Goal: Task Accomplishment & Management: Use online tool/utility

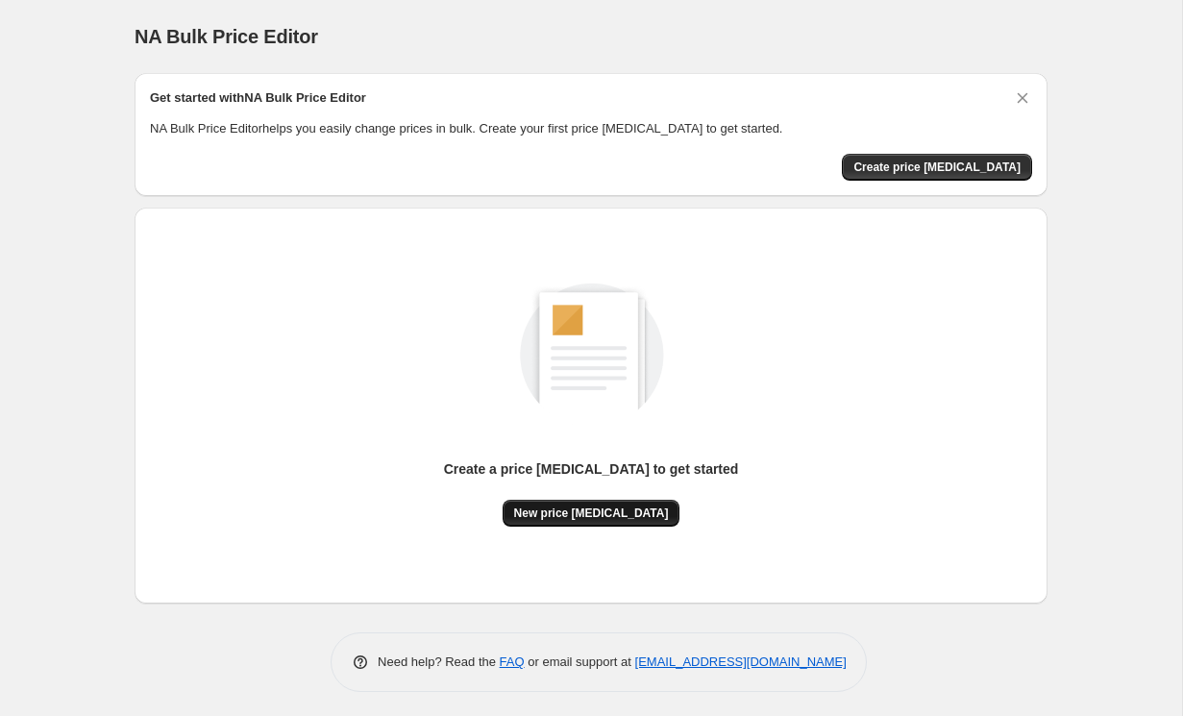
click at [633, 515] on span "New price change job" at bounding box center [591, 513] width 155 height 15
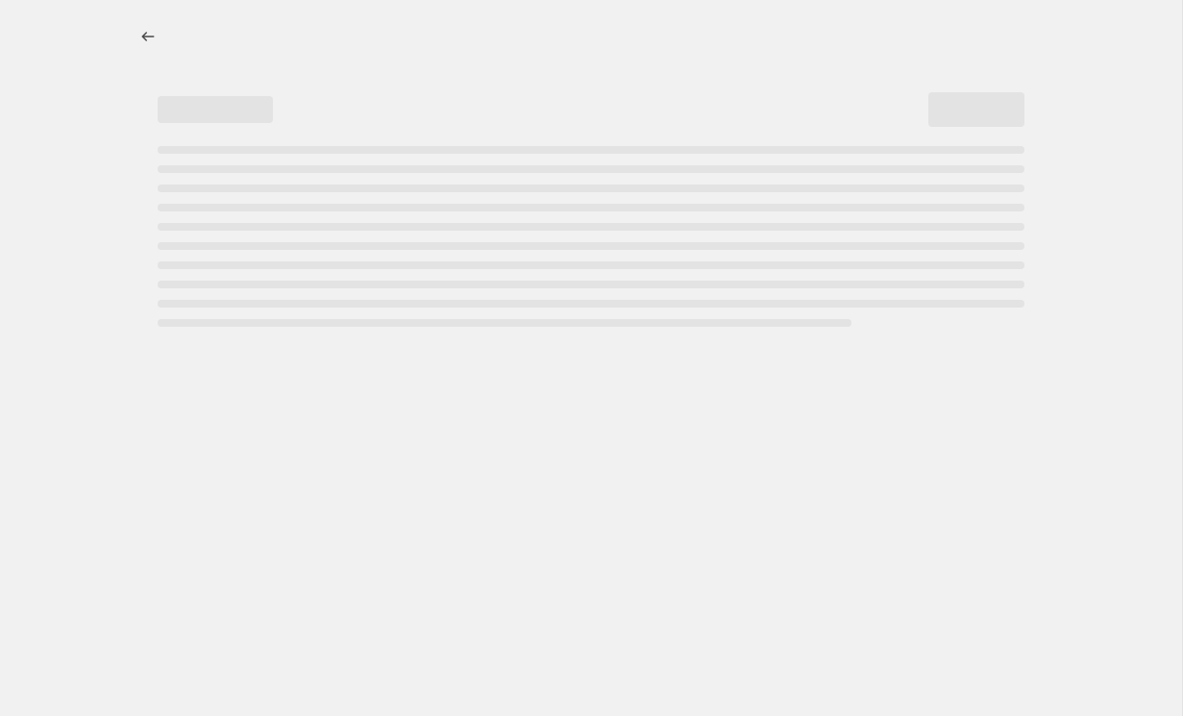
select select "percentage"
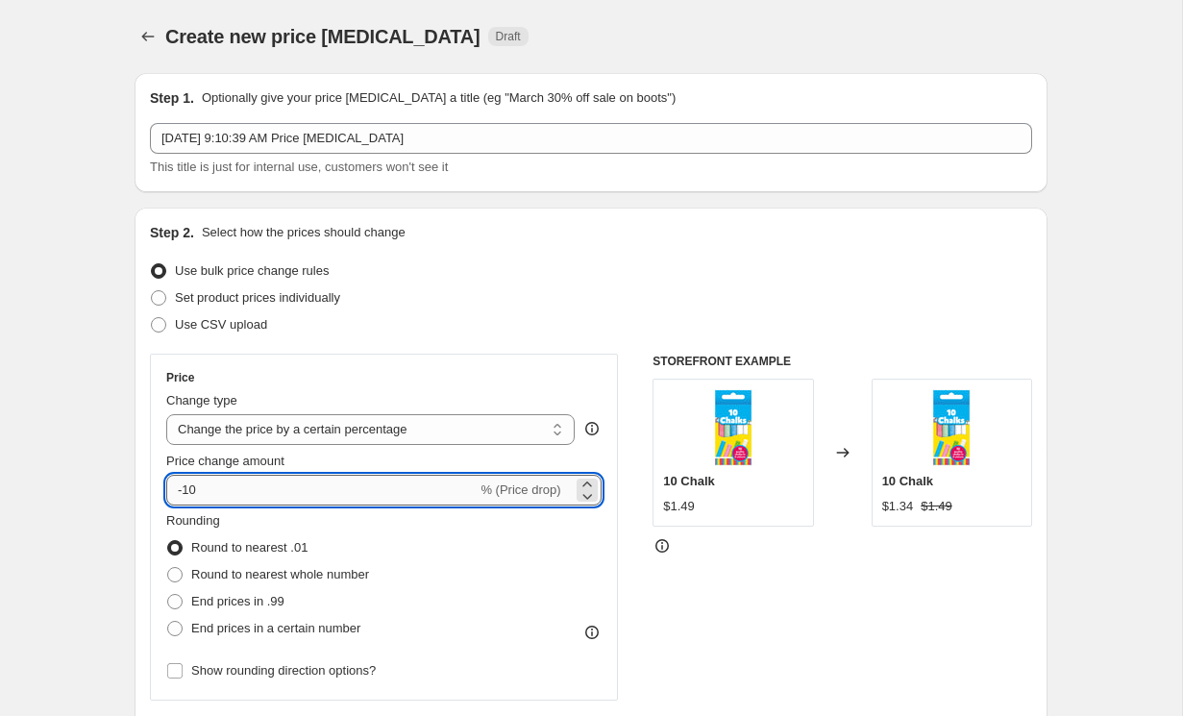
click at [410, 481] on input "-10" at bounding box center [321, 490] width 310 height 31
type input "-1"
type input "0"
click at [273, 492] on input "0" at bounding box center [356, 490] width 380 height 31
type input "1"
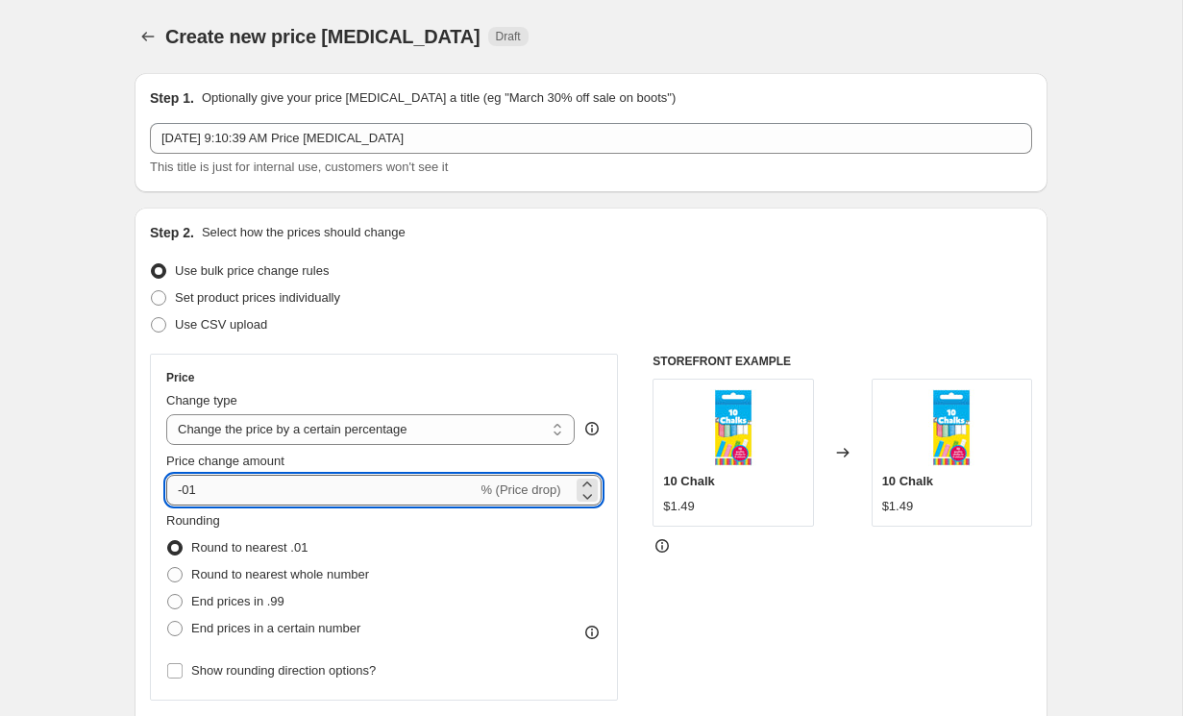
type input "-0"
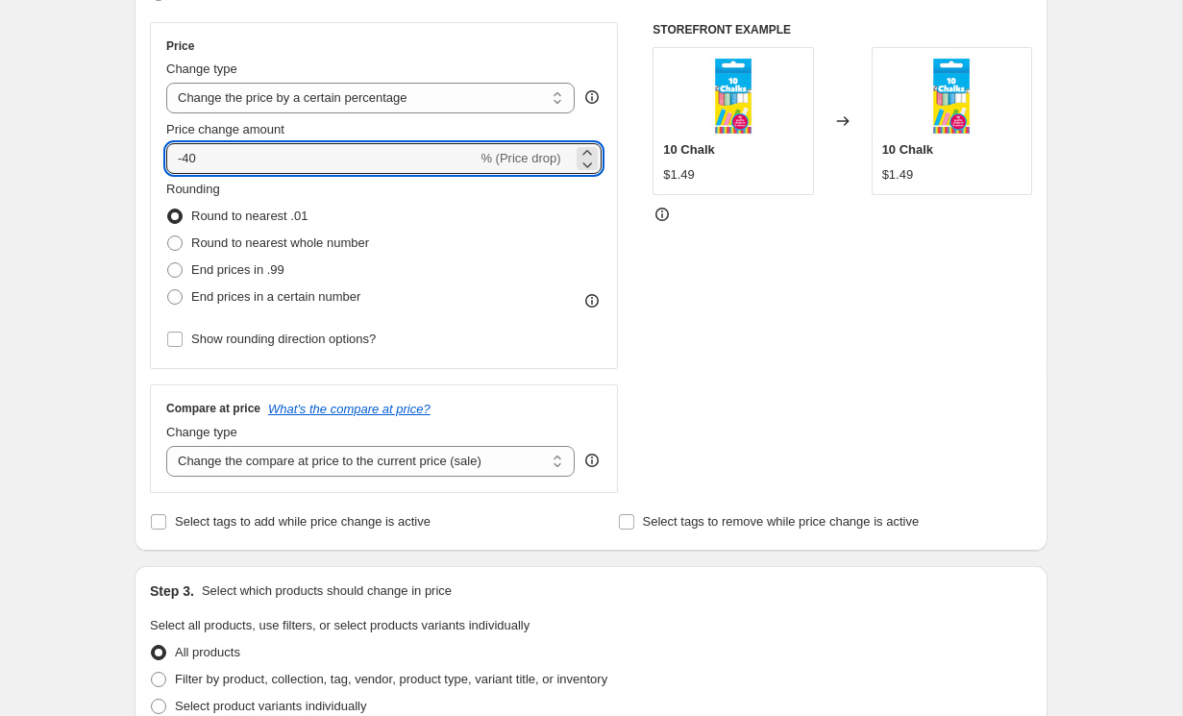
scroll to position [338, 0]
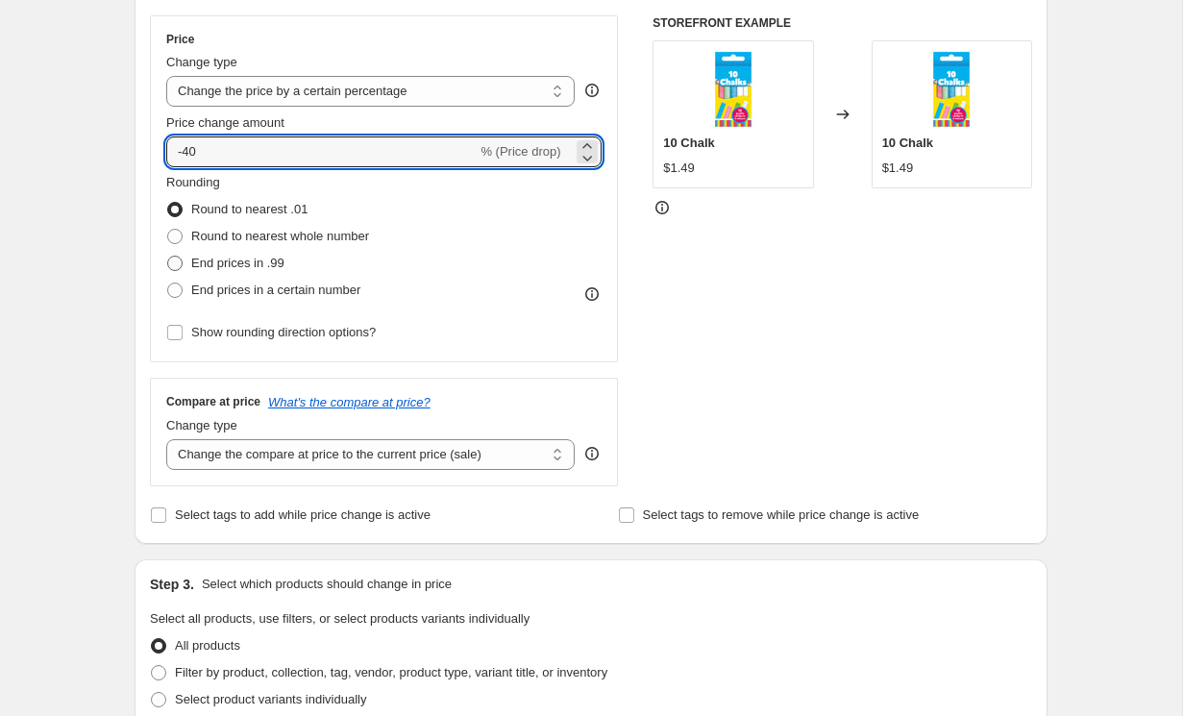
type input "-40"
click at [186, 263] on label "End prices in .99" at bounding box center [225, 263] width 118 height 27
click at [168, 257] on input "End prices in .99" at bounding box center [167, 256] width 1 height 1
radio input "true"
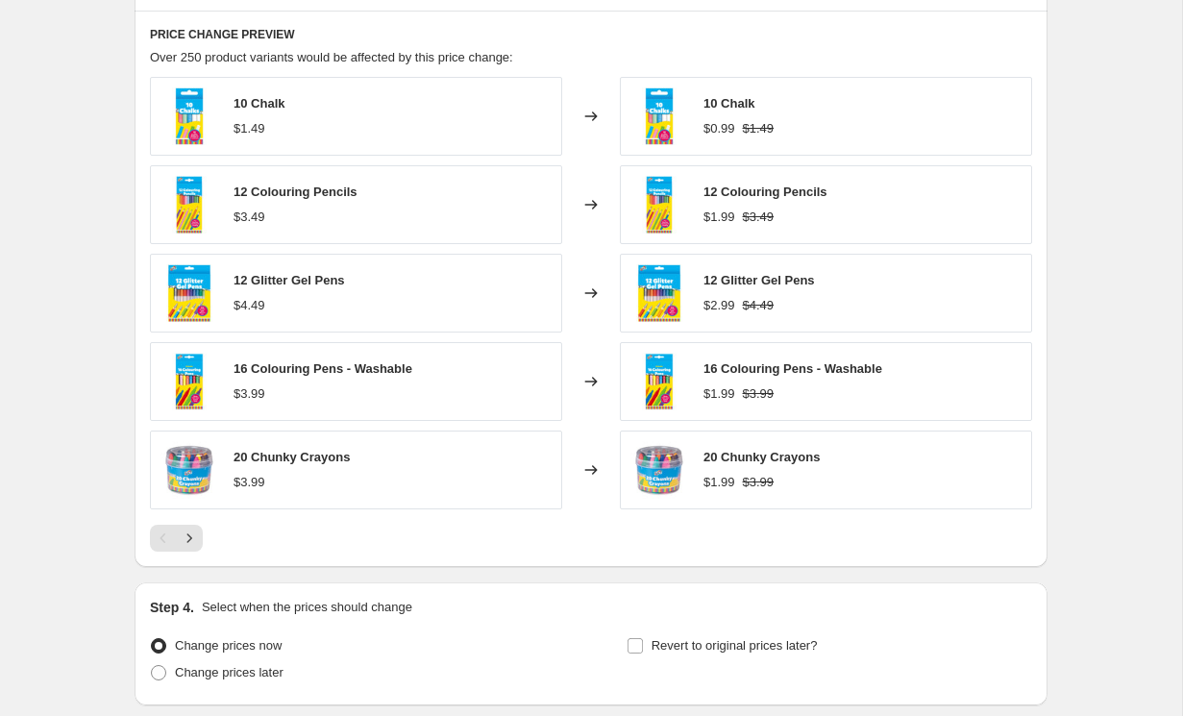
scroll to position [1176, 0]
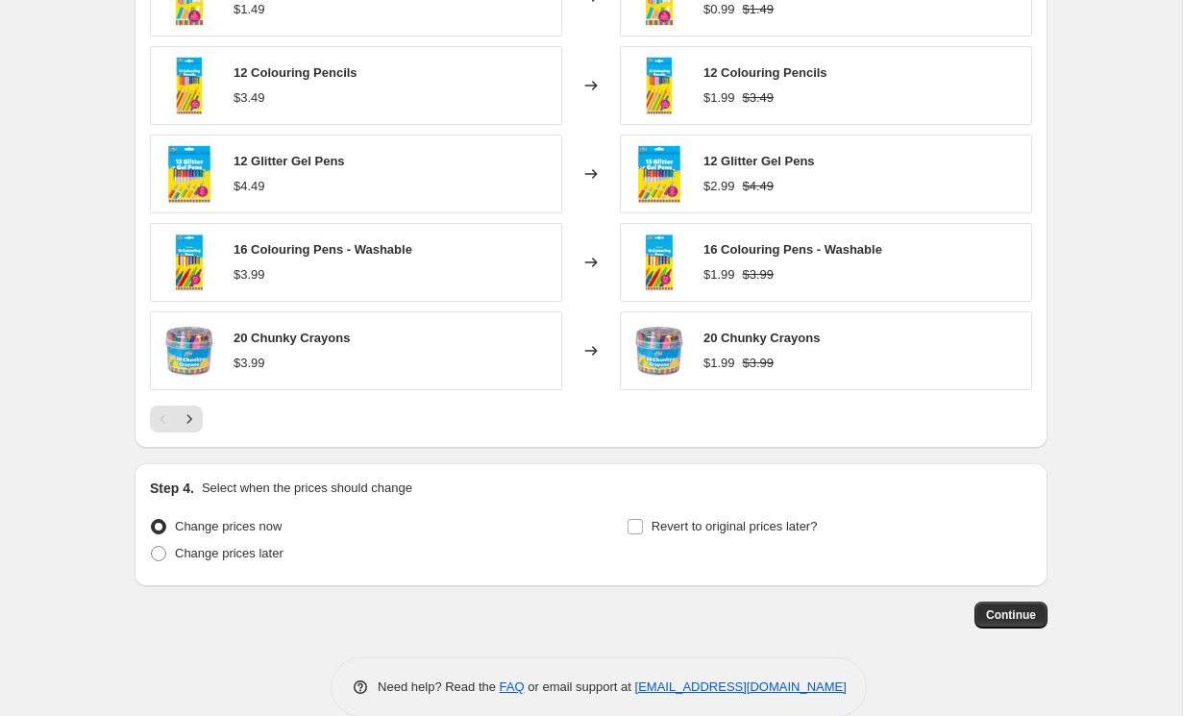
click at [999, 611] on span "Continue" at bounding box center [1011, 615] width 50 height 15
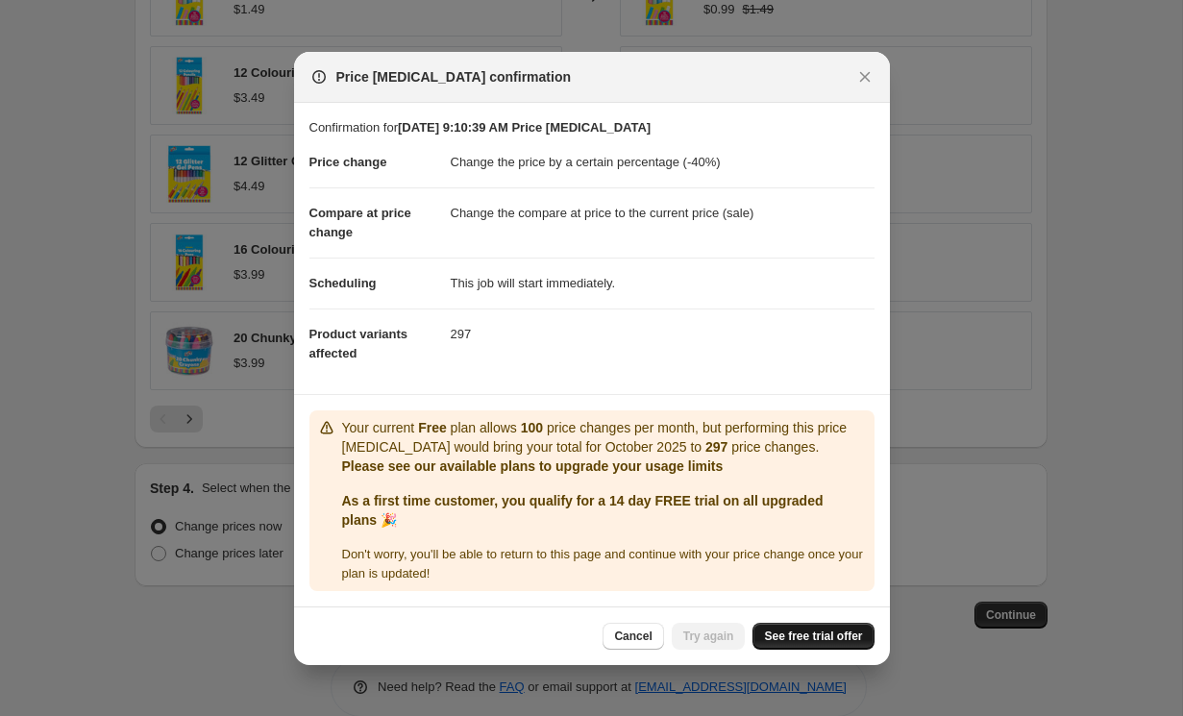
click at [810, 640] on span "See free trial offer" at bounding box center [813, 636] width 98 height 15
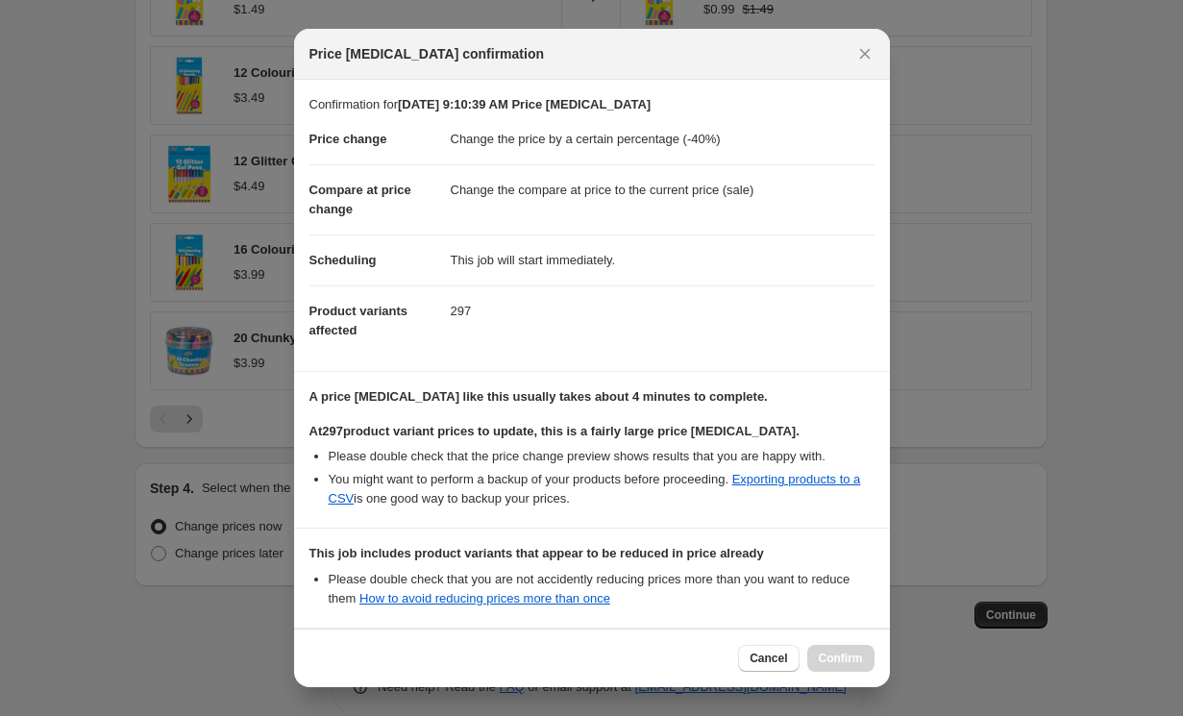
select select "percentage"
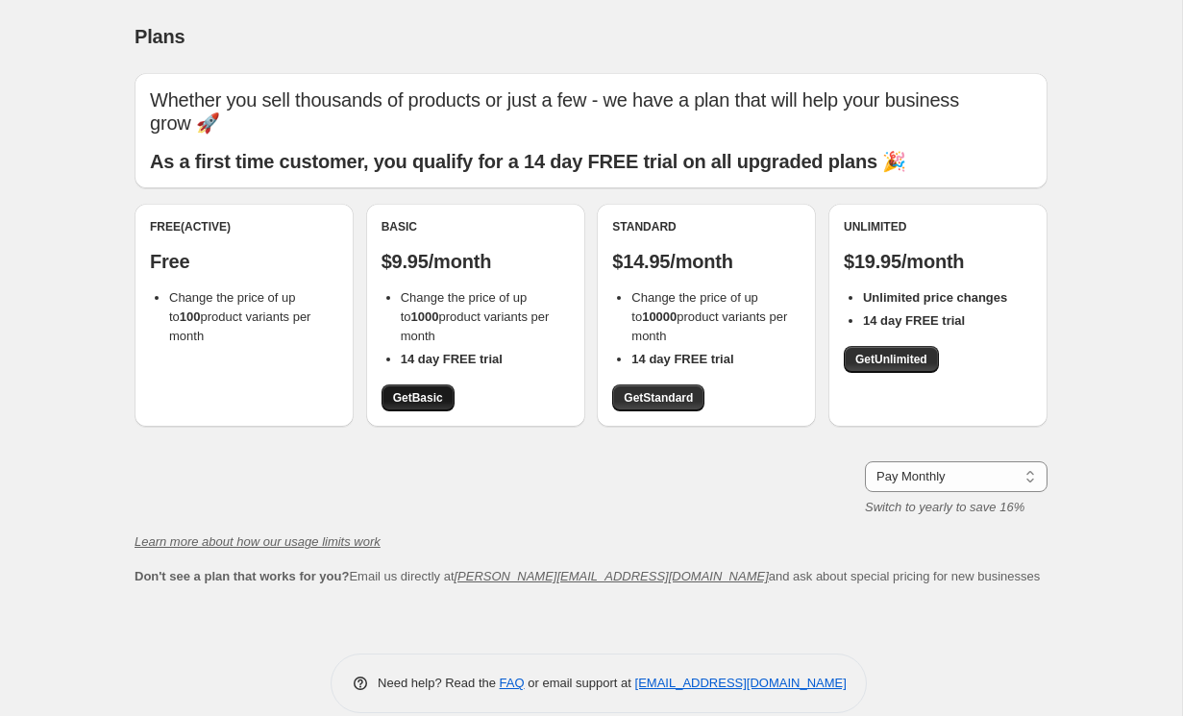
click at [424, 385] on link "Get Basic" at bounding box center [418, 398] width 73 height 27
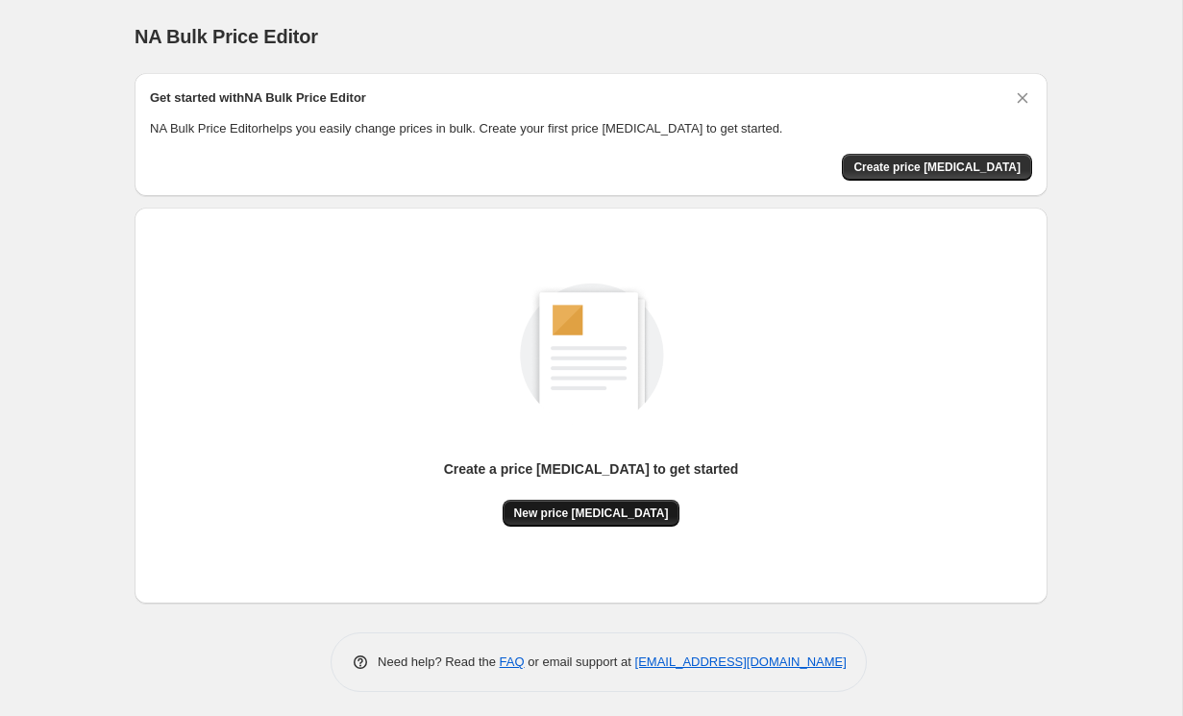
click at [569, 510] on span "New price [MEDICAL_DATA]" at bounding box center [591, 513] width 155 height 15
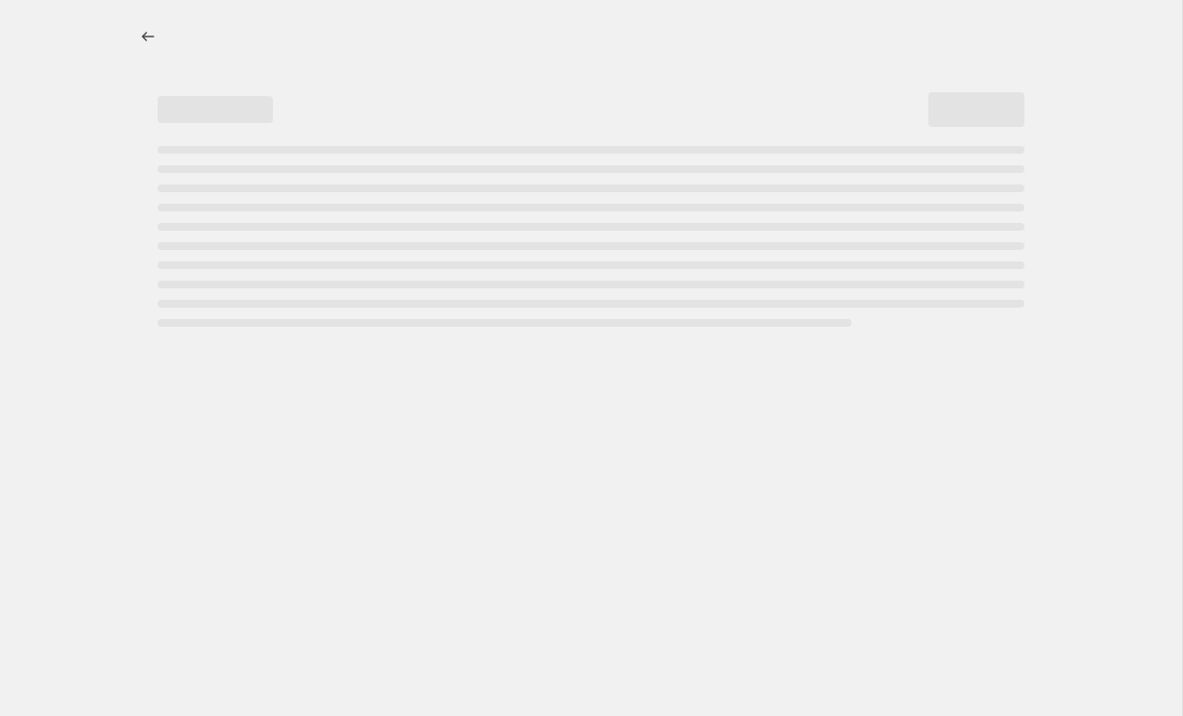
select select "percentage"
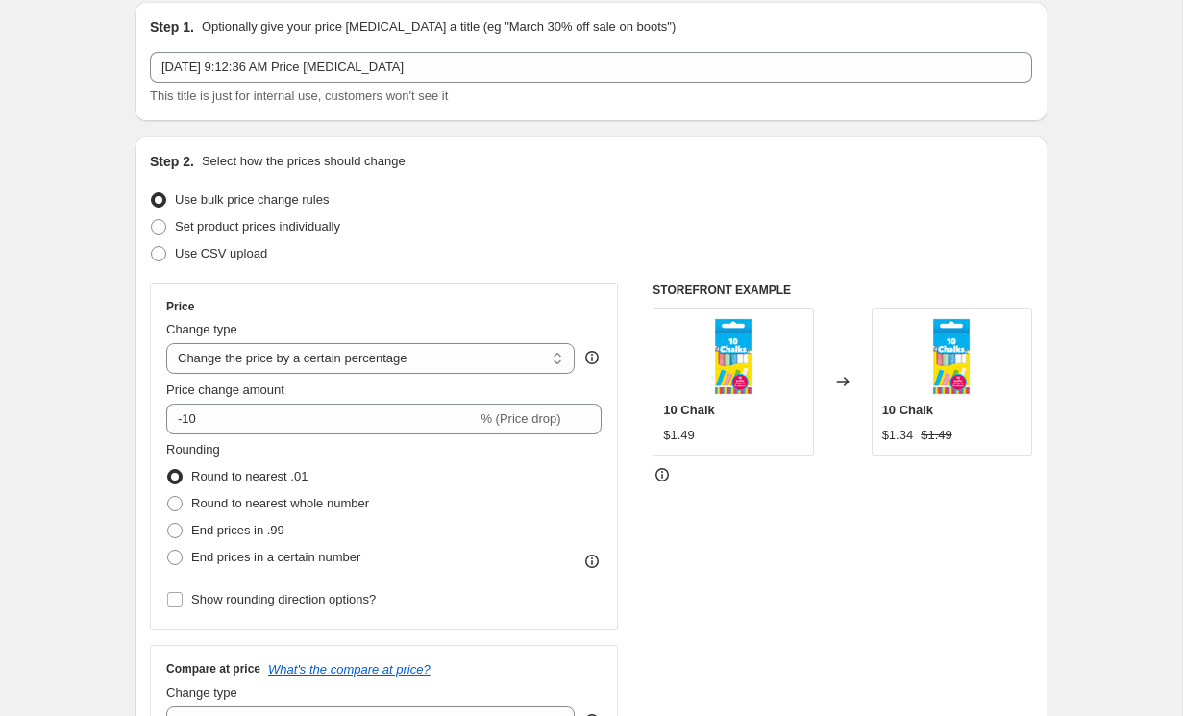
scroll to position [112, 0]
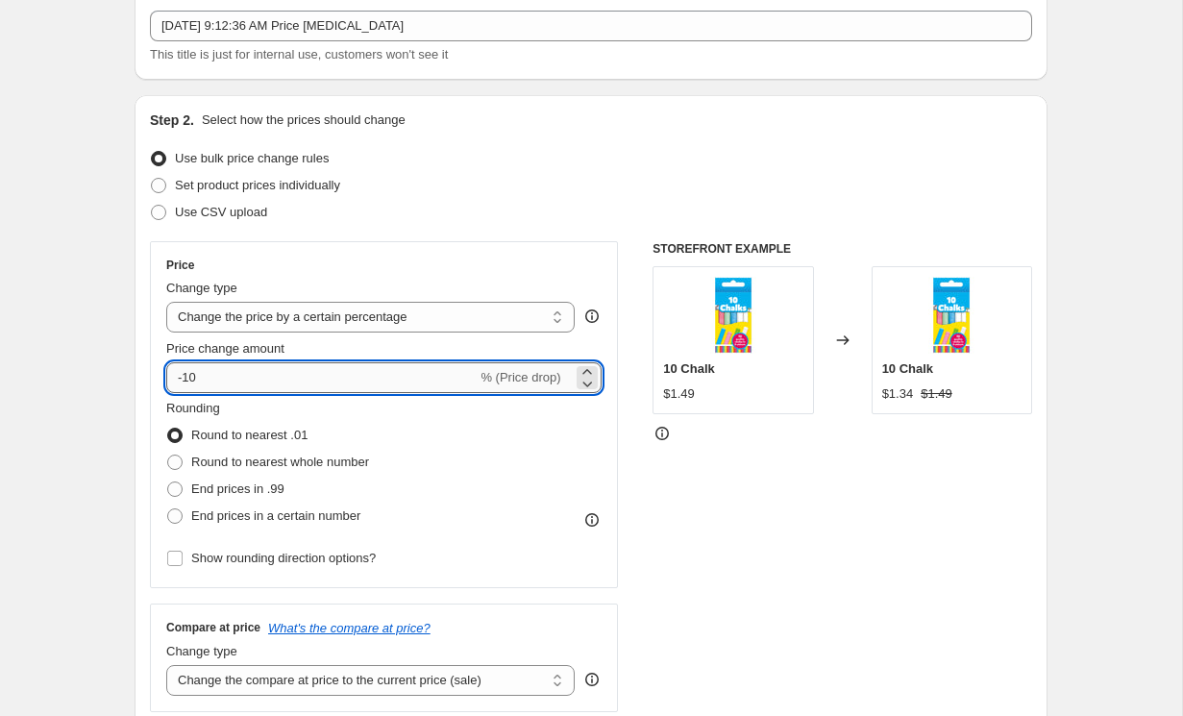
click at [401, 383] on input "-10" at bounding box center [321, 377] width 310 height 31
type input "-1"
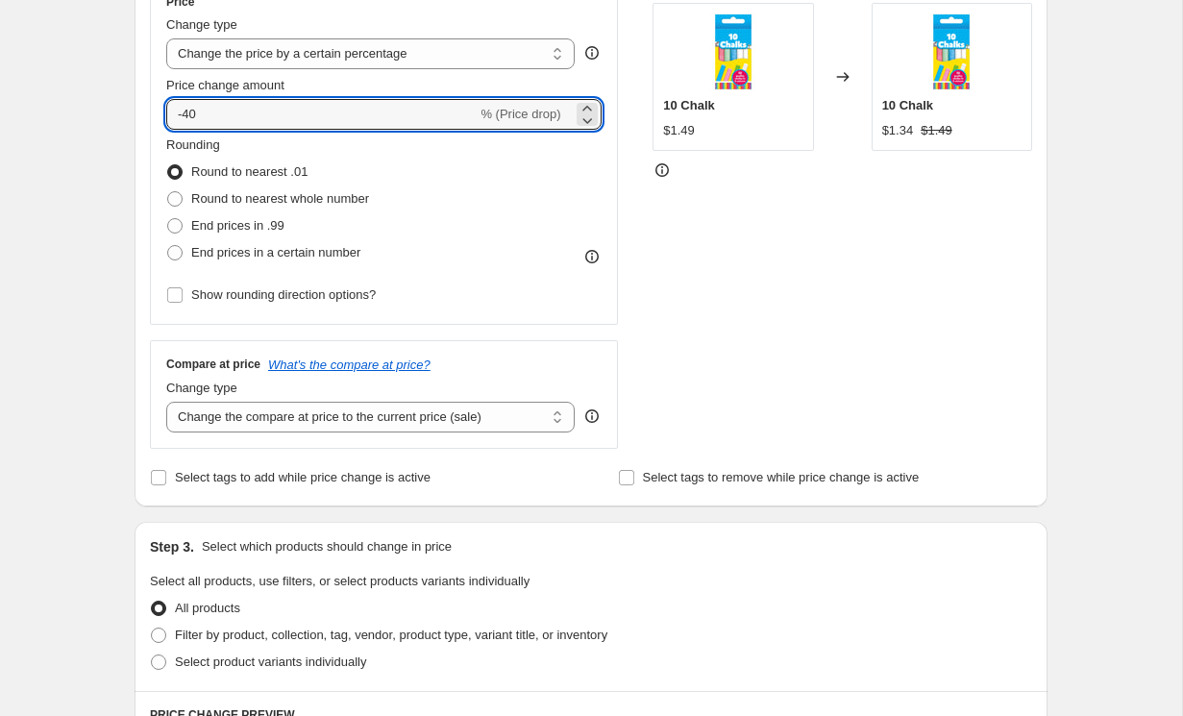
scroll to position [478, 0]
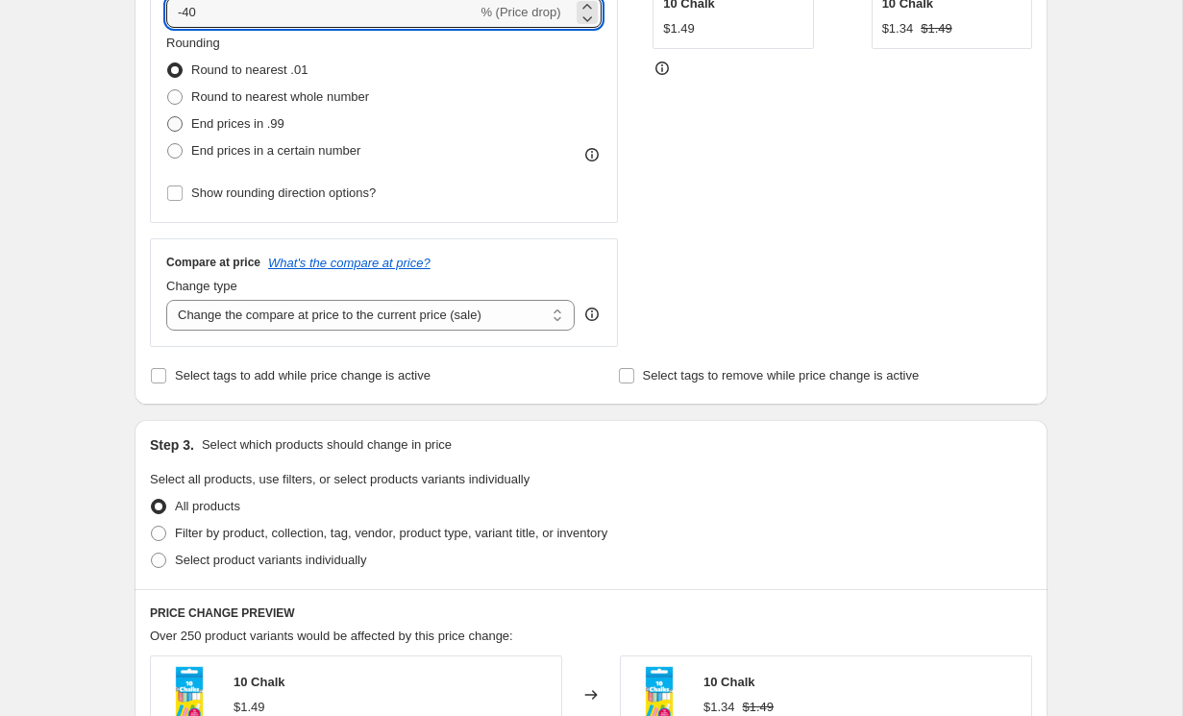
type input "-40"
click at [247, 135] on label "End prices in .99" at bounding box center [225, 124] width 118 height 27
click at [168, 117] on input "End prices in .99" at bounding box center [167, 116] width 1 height 1
radio input "true"
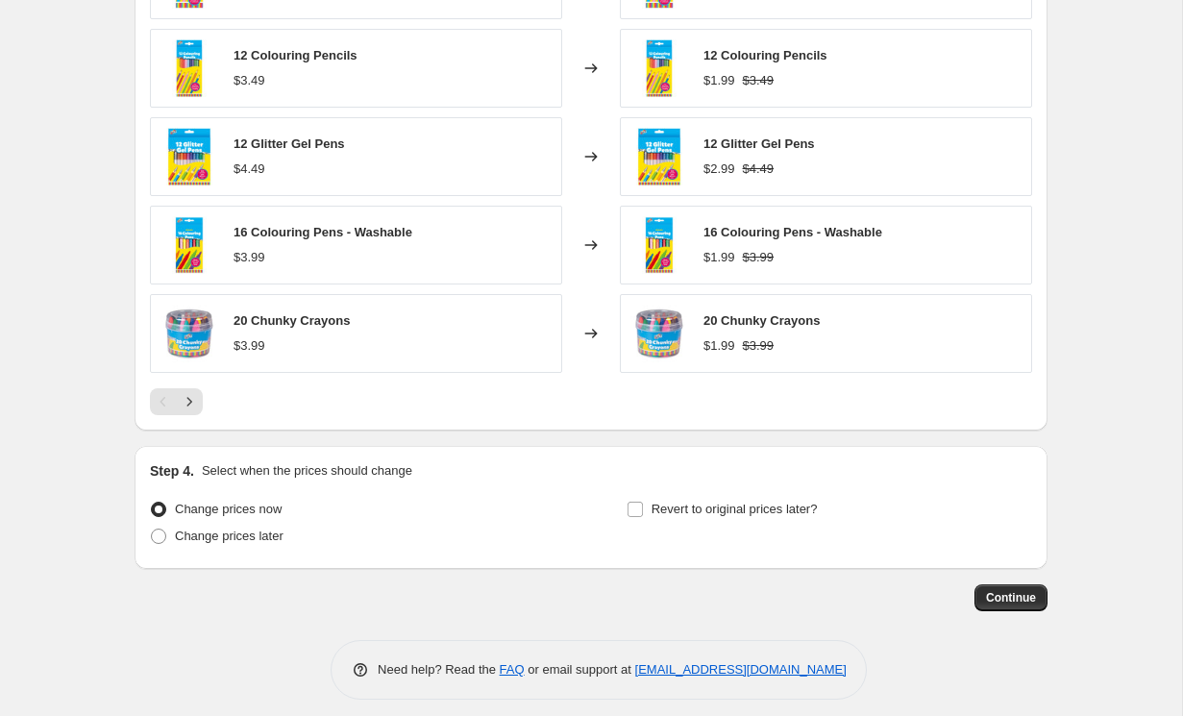
scroll to position [1205, 0]
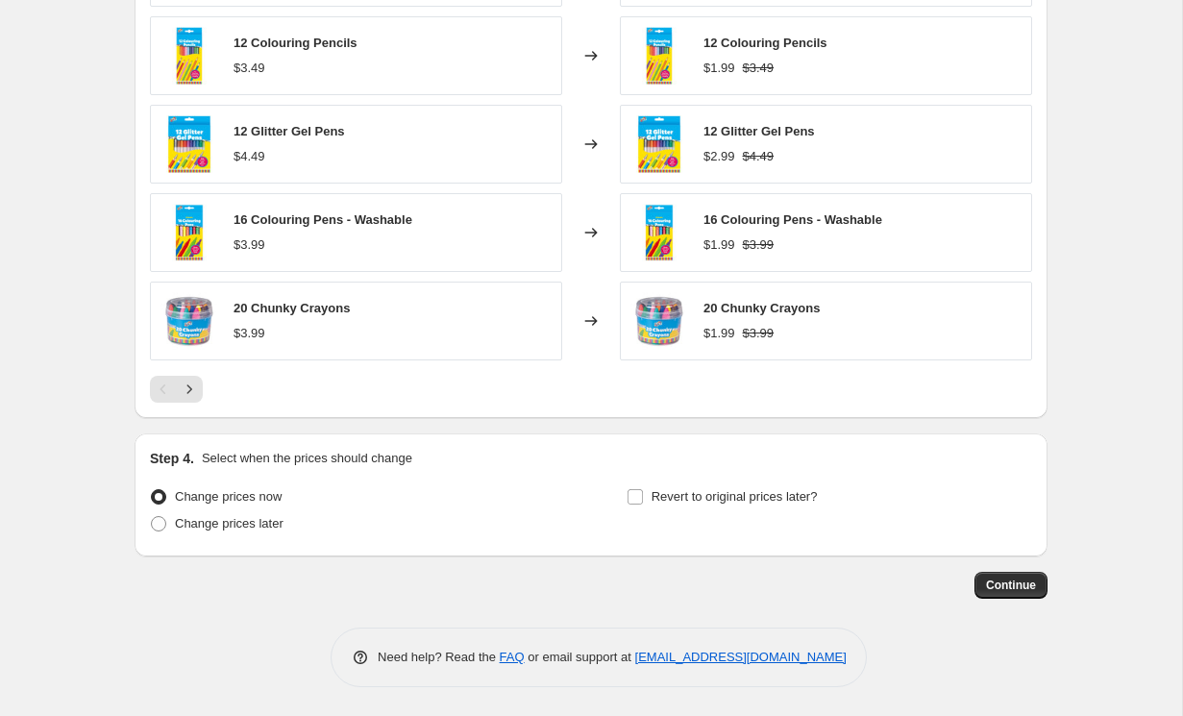
click at [1031, 585] on span "Continue" at bounding box center [1011, 585] width 50 height 15
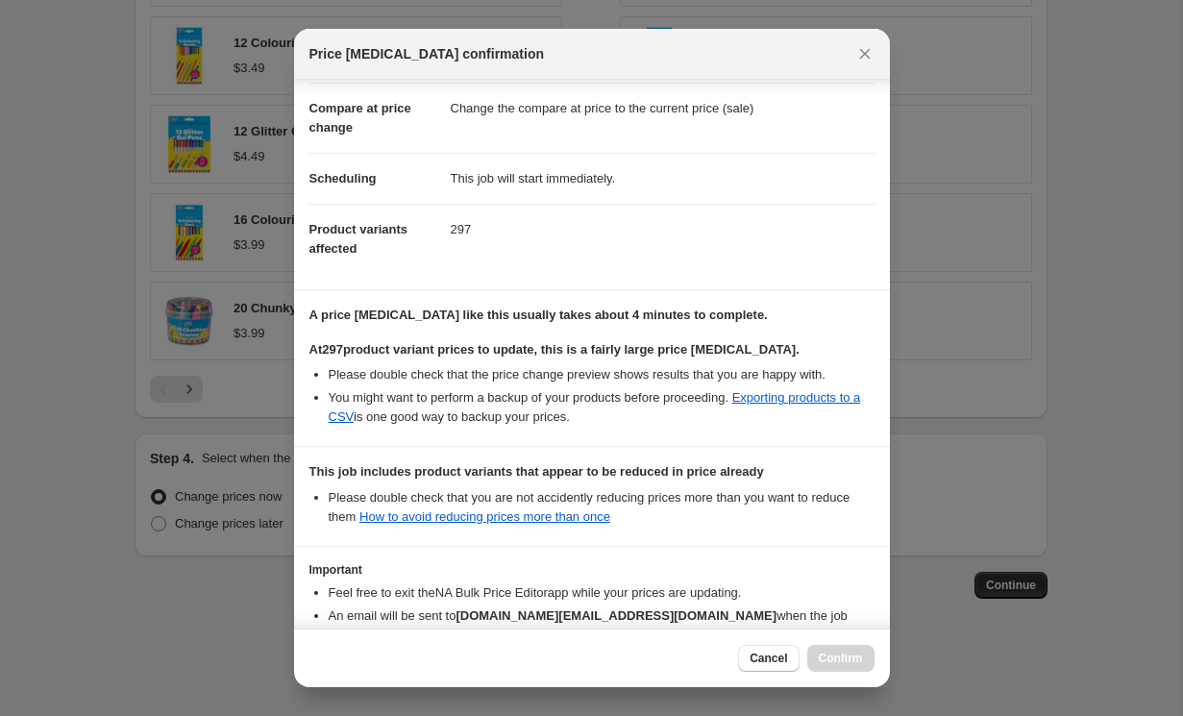
scroll to position [201, 0]
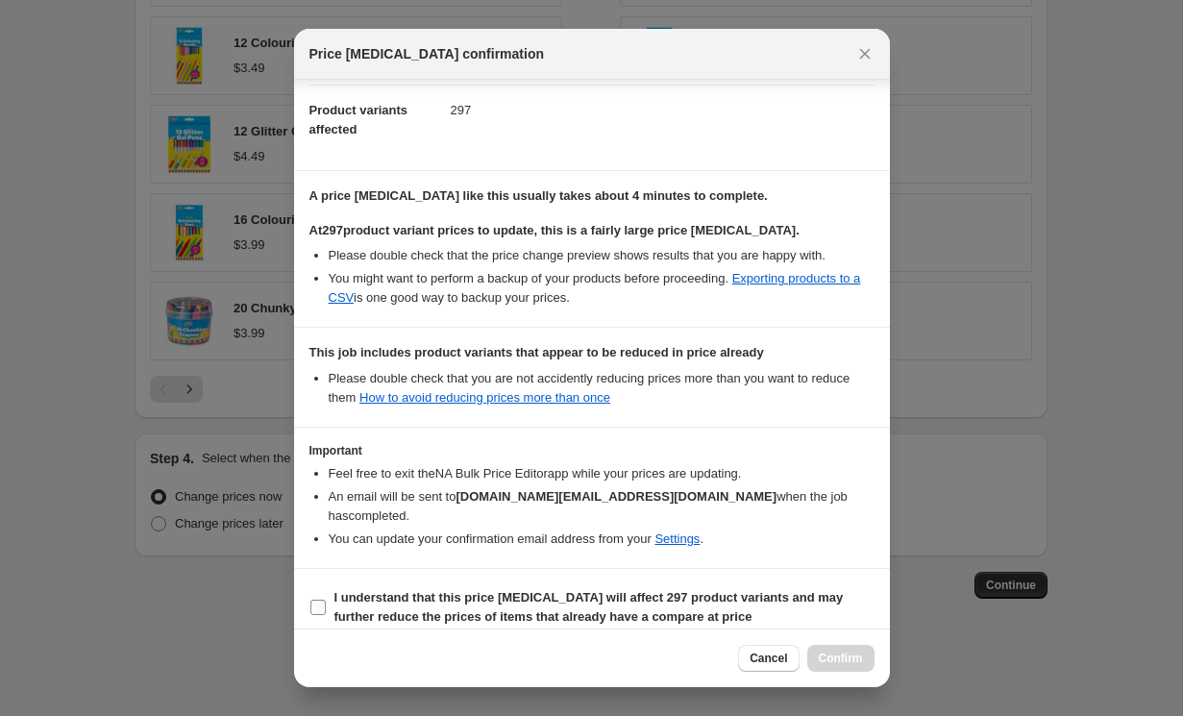
click at [546, 590] on b "I understand that this price [MEDICAL_DATA] will affect 297 product variants an…" at bounding box center [589, 607] width 509 height 34
click at [326, 600] on input "I understand that this price [MEDICAL_DATA] will affect 297 product variants an…" at bounding box center [317, 607] width 15 height 15
checkbox input "true"
click at [857, 665] on span "Confirm" at bounding box center [841, 658] width 44 height 15
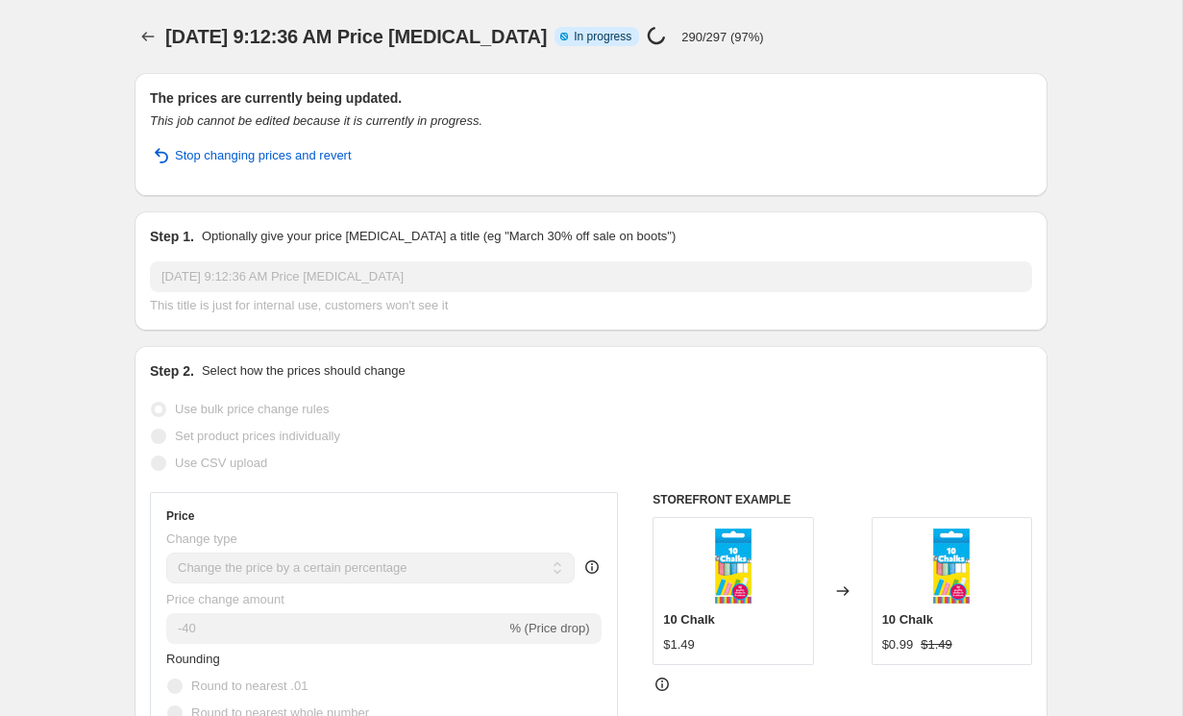
click at [687, 32] on p "290/297 (97%)" at bounding box center [723, 37] width 82 height 14
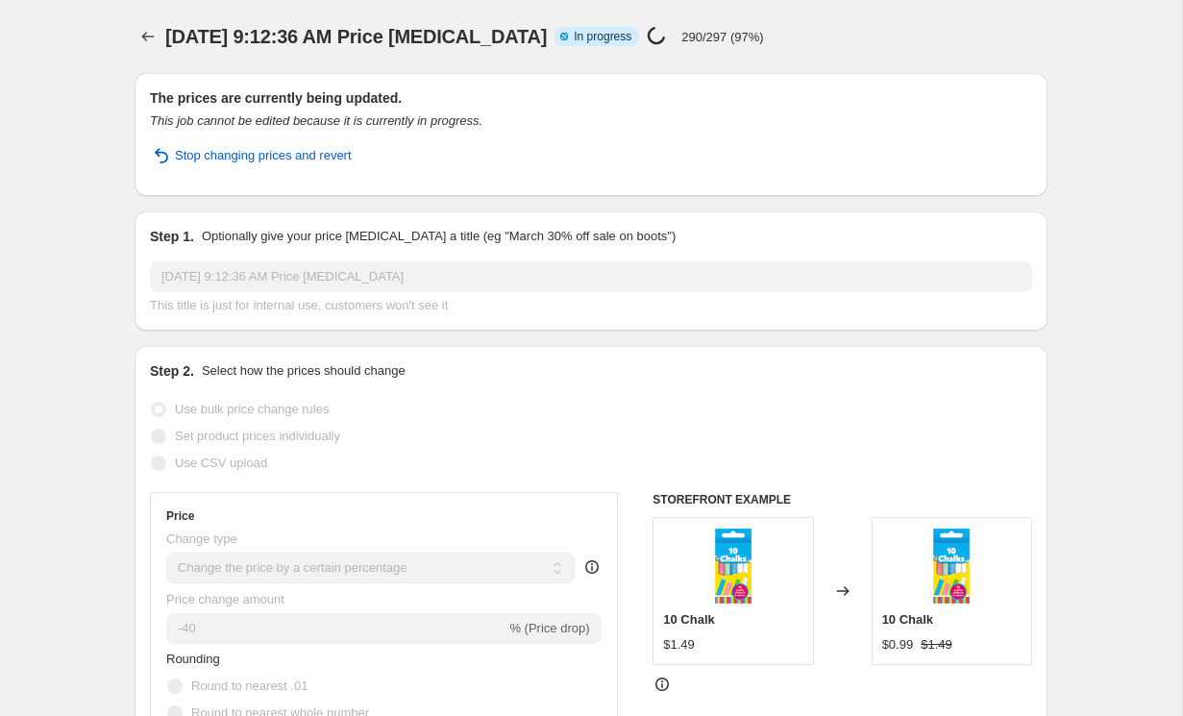
click at [687, 32] on p "290/297 (97%)" at bounding box center [723, 37] width 82 height 14
click at [793, 33] on div "[DATE] 9:12:36 AM Price [MEDICAL_DATA] Info Partially complete In progress Pric…" at bounding box center [531, 36] width 733 height 27
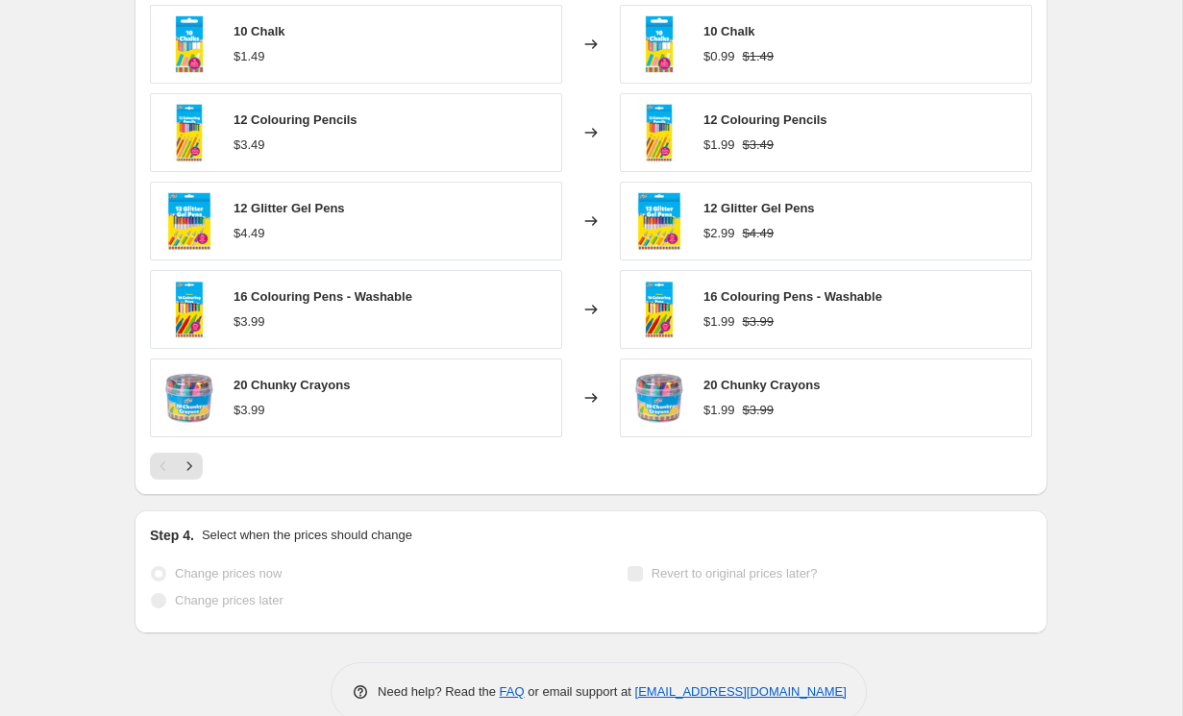
scroll to position [1302, 0]
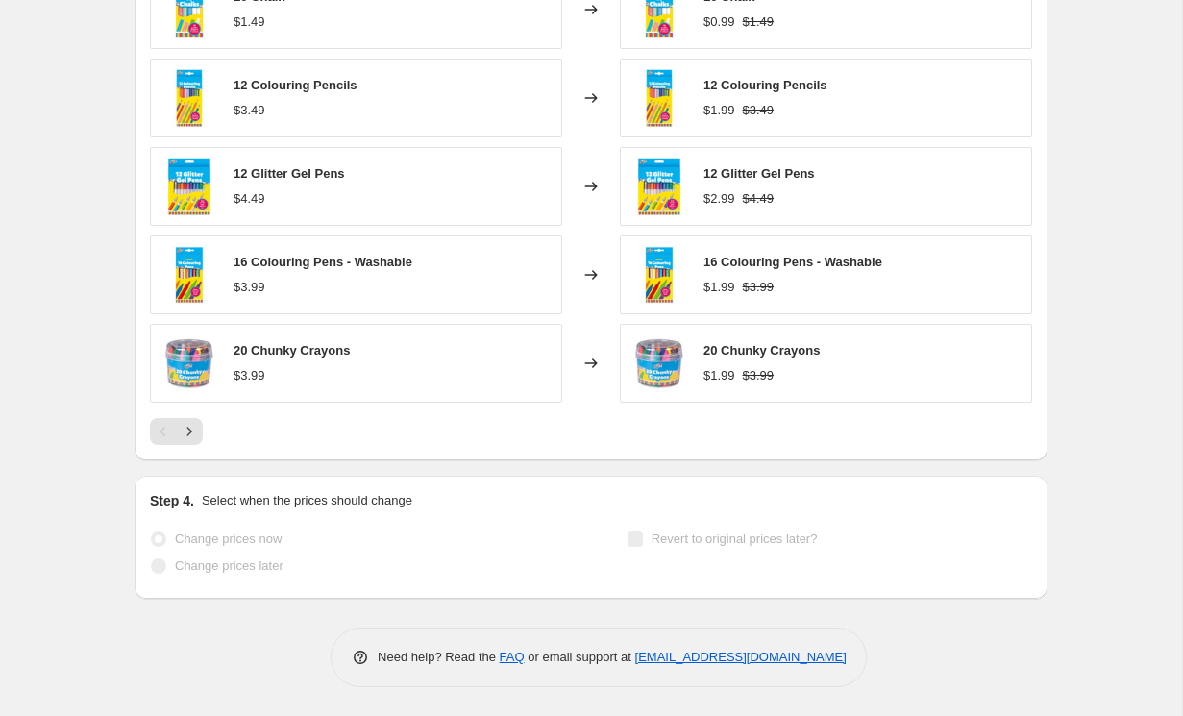
click at [776, 348] on span "20 Chunky Crayons" at bounding box center [762, 350] width 116 height 14
click at [747, 359] on div "20 Chunky Crayons" at bounding box center [762, 350] width 116 height 19
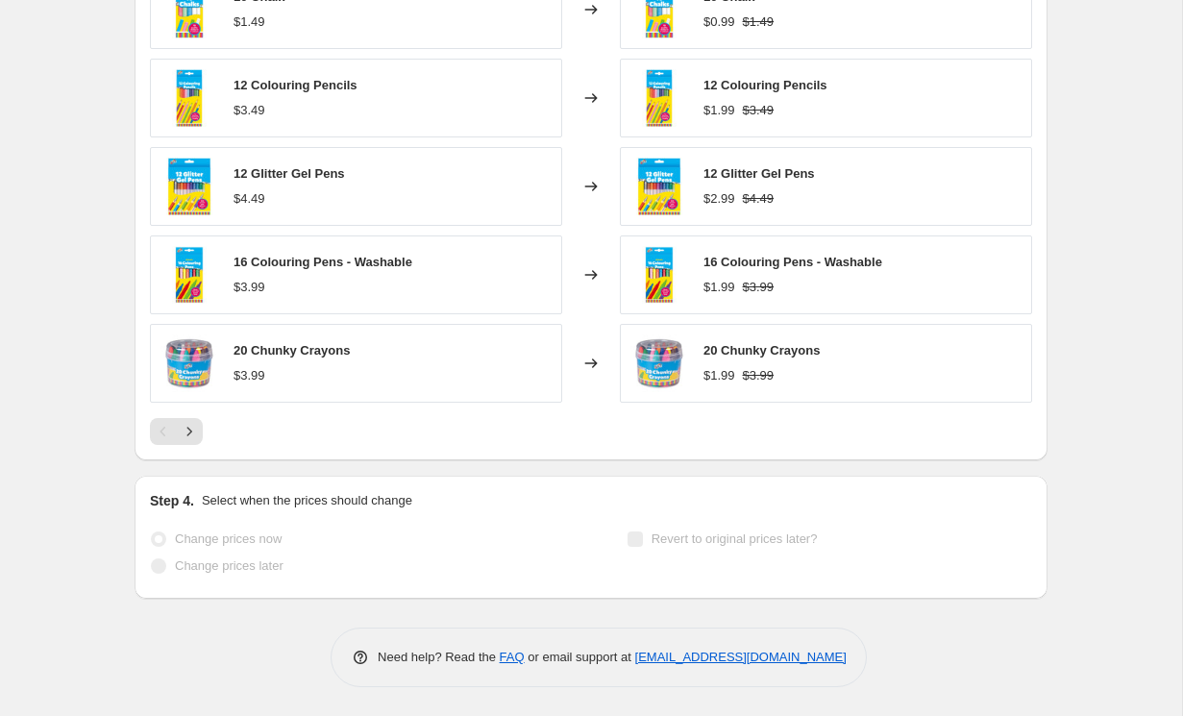
click at [747, 359] on div "20 Chunky Crayons" at bounding box center [762, 350] width 116 height 19
click at [756, 369] on strike "$3.99" at bounding box center [759, 375] width 32 height 19
click at [737, 377] on div "$1.99 $3.99" at bounding box center [762, 375] width 116 height 19
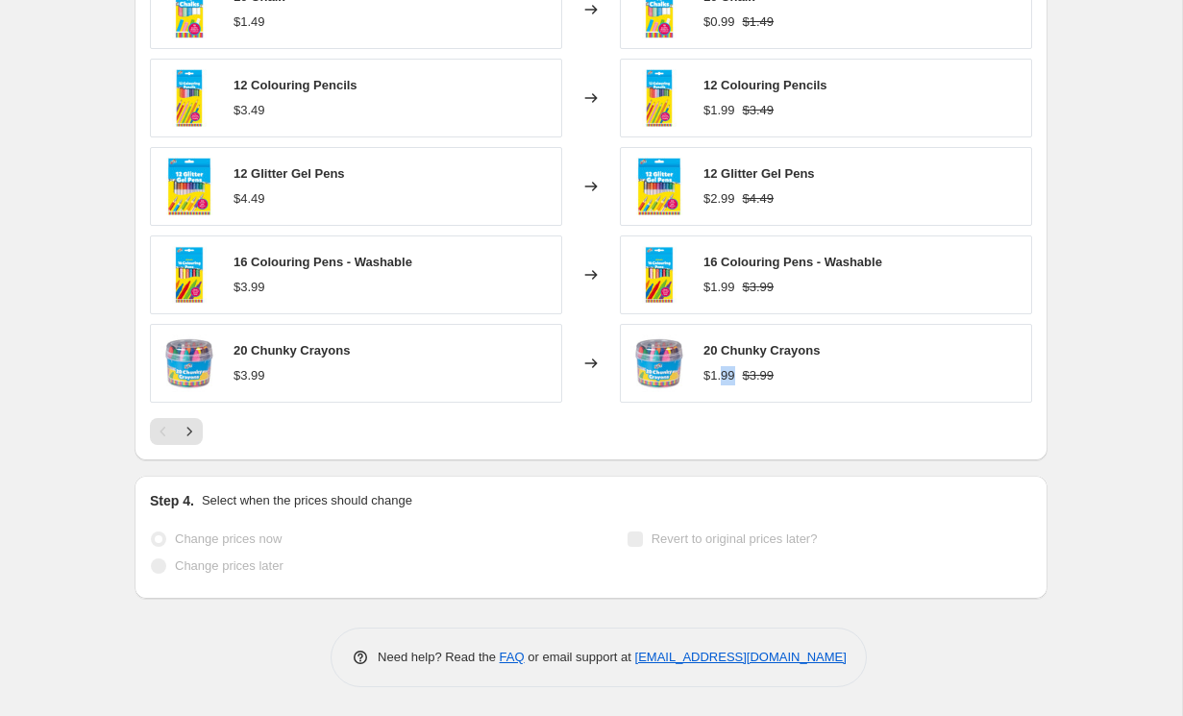
click at [737, 377] on div "$1.99 $3.99" at bounding box center [762, 375] width 116 height 19
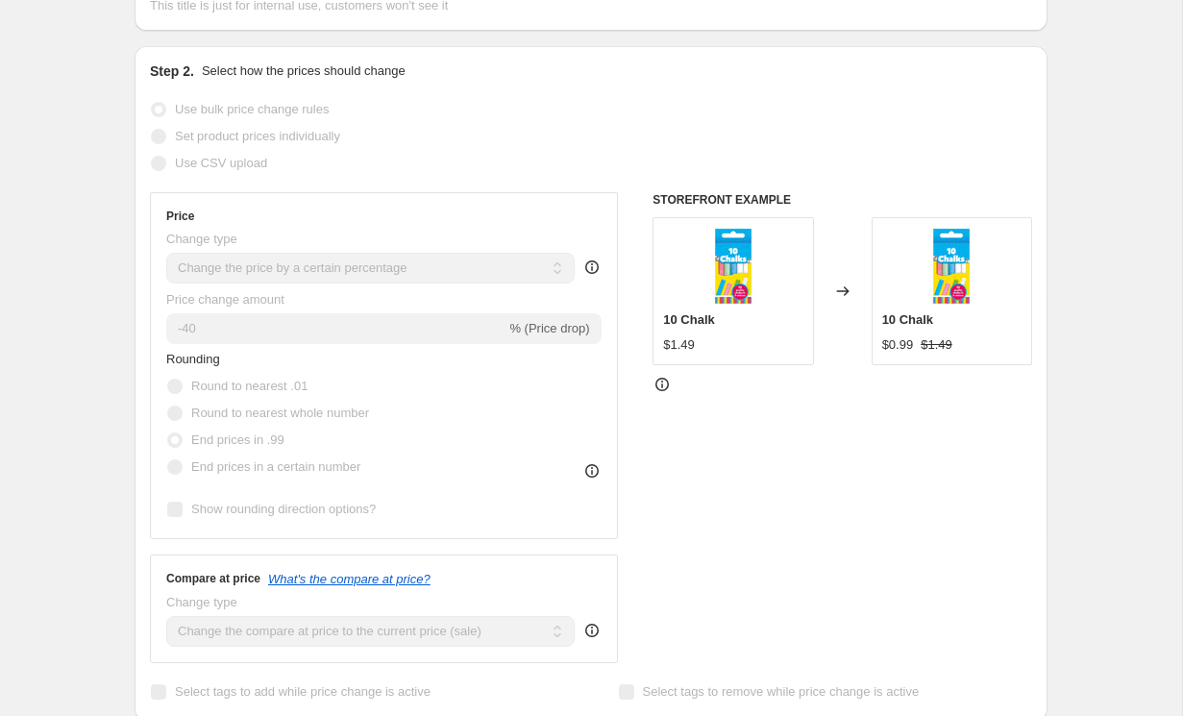
scroll to position [0, 0]
